Goal: Find contact information: Find contact information

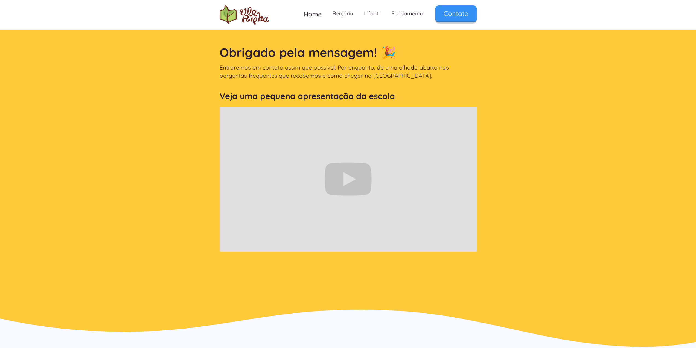
scroll to position [340, 0]
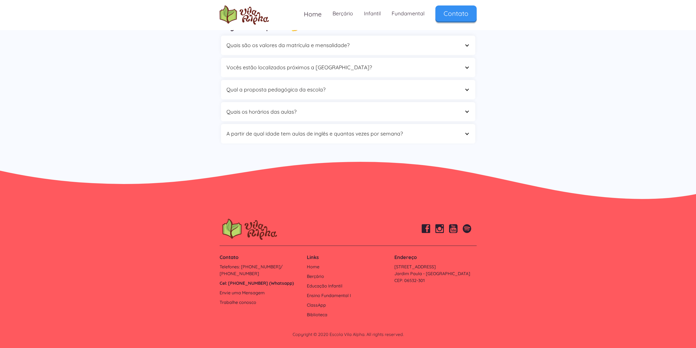
click at [236, 279] on link "Cel: 9 6170-3778 (Whatsapp)" at bounding box center [261, 282] width 82 height 7
click at [262, 279] on link "Cel: 9 6170-3778 (Whatsapp)" at bounding box center [261, 282] width 82 height 7
click at [240, 279] on link "Cel: 9 6170-3778 (Whatsapp)" at bounding box center [261, 282] width 82 height 7
click at [233, 279] on link "Cel: 9 6170-3778 (Whatsapp)" at bounding box center [261, 282] width 82 height 7
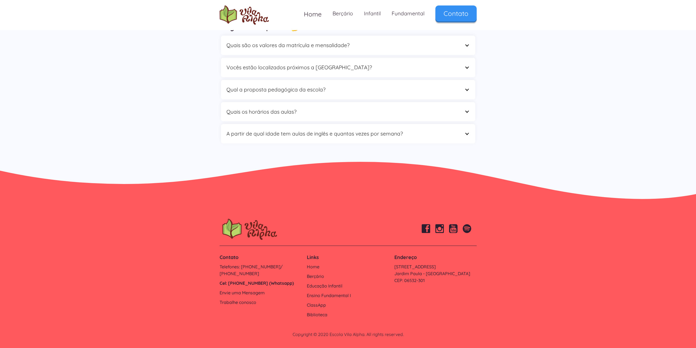
click at [226, 279] on link "Cel: 9 6170-3778 (Whatsapp)" at bounding box center [261, 282] width 82 height 7
click at [273, 279] on link "Cel: 9 6170-3778 (Whatsapp)" at bounding box center [261, 282] width 82 height 7
click at [452, 13] on link "Contato" at bounding box center [455, 12] width 41 height 16
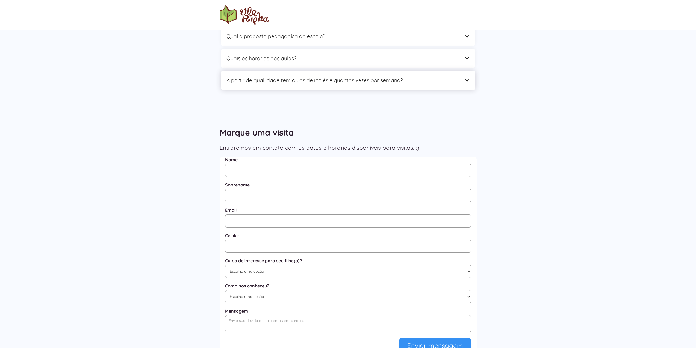
scroll to position [90, 0]
